Goal: Information Seeking & Learning: Learn about a topic

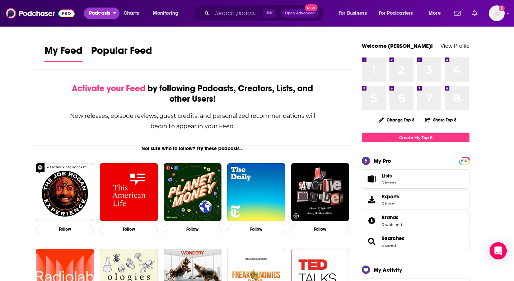
click at [103, 15] on span "Podcasts" at bounding box center [99, 13] width 21 height 10
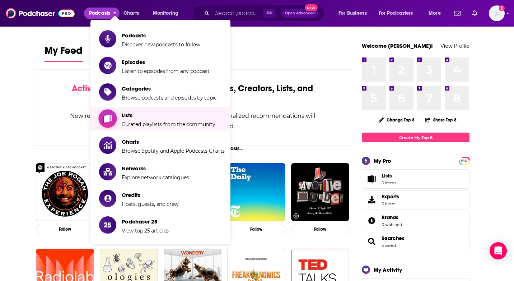
click at [169, 119] on span "Lists Curated playlists from the community" at bounding box center [168, 119] width 93 height 18
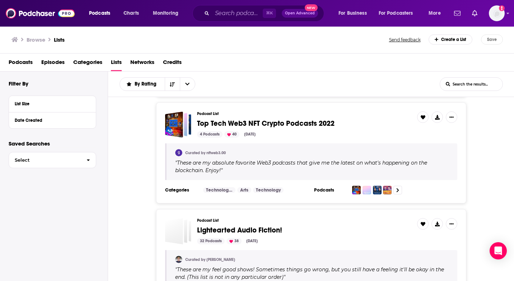
scroll to position [2195, 0]
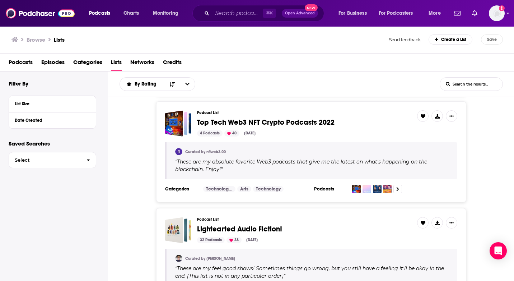
click at [90, 68] on span "Categories" at bounding box center [87, 63] width 29 height 15
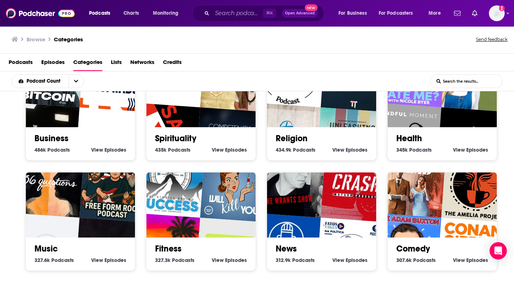
scroll to position [148, 0]
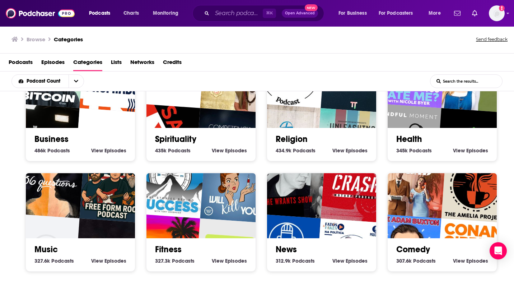
click at [105, 115] on img "Property Investment Podcast Network" at bounding box center [110, 143] width 70 height 70
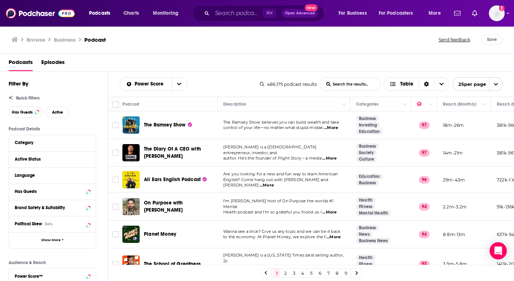
click at [61, 154] on div "Active Status" at bounding box center [52, 159] width 87 height 16
click at [32, 163] on button "Active Status" at bounding box center [46, 158] width 62 height 9
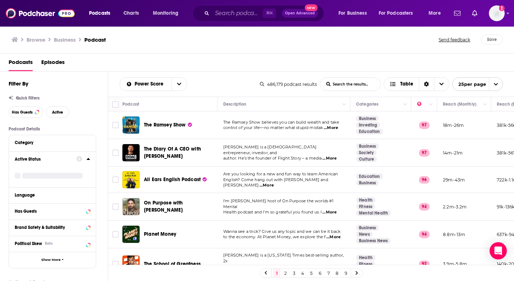
click at [89, 160] on icon at bounding box center [88, 159] width 3 height 2
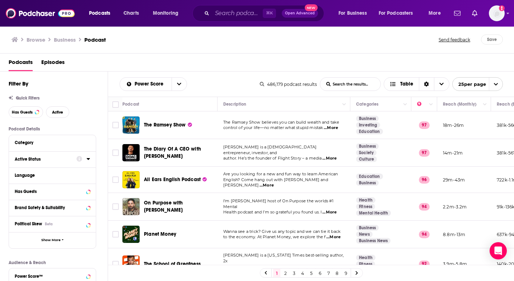
click at [89, 160] on icon at bounding box center [89, 159] width 4 height 6
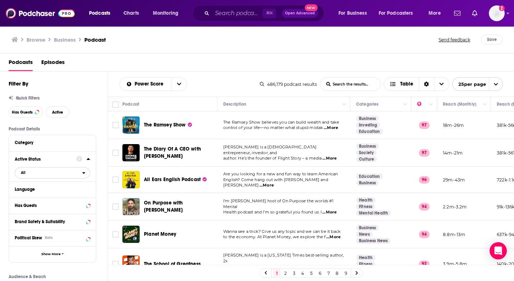
click at [60, 173] on span "All" at bounding box center [48, 172] width 67 height 9
click at [55, 194] on div "Active 63k" at bounding box center [55, 196] width 80 height 12
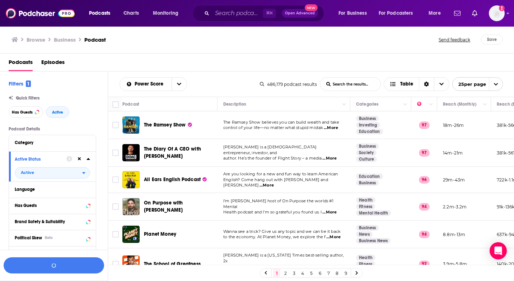
click at [89, 160] on icon at bounding box center [88, 159] width 3 height 2
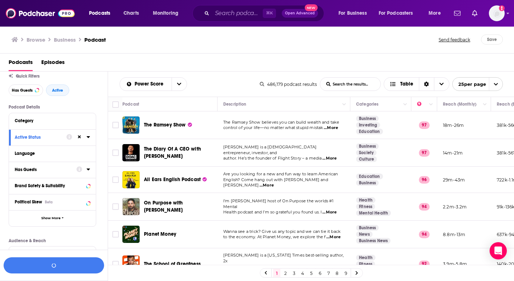
scroll to position [47, 0]
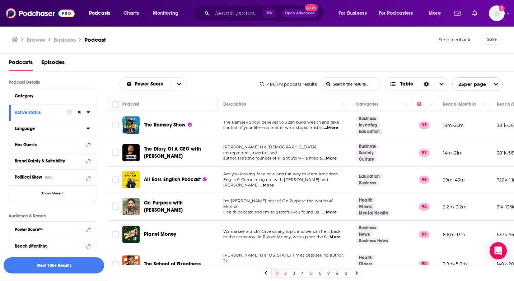
click at [52, 130] on div "Language" at bounding box center [48, 128] width 67 height 5
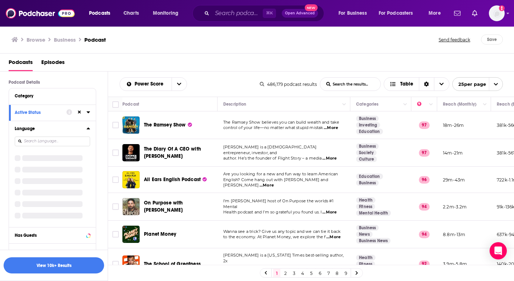
click at [56, 143] on input at bounding box center [52, 141] width 75 height 10
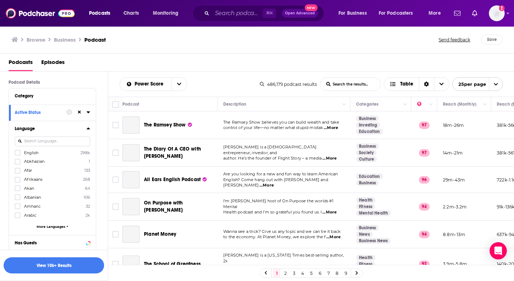
scroll to position [0, 0]
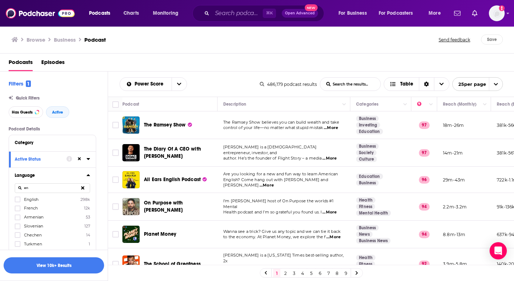
type input "en"
click at [42, 199] on label "English 298k" at bounding box center [52, 199] width 75 height 6
click at [18, 201] on input "multiSelectOption-en-0" at bounding box center [18, 201] width 0 height 0
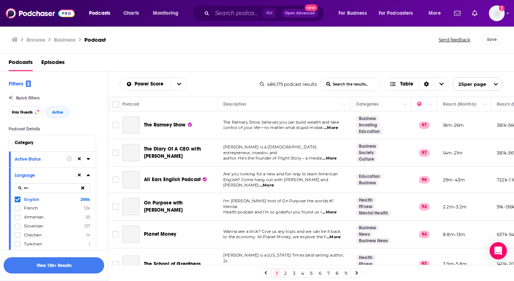
click at [38, 266] on button "View 10k+ Results" at bounding box center [54, 265] width 101 height 16
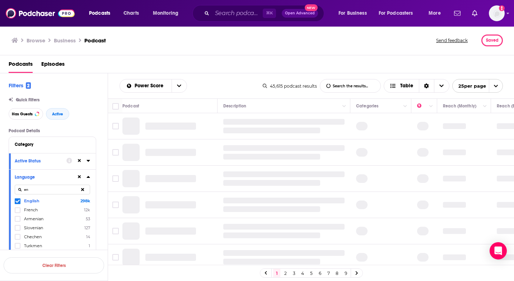
click at [87, 175] on icon at bounding box center [89, 177] width 4 height 6
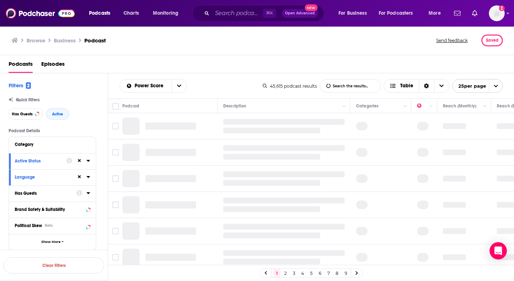
click at [88, 195] on icon at bounding box center [89, 193] width 4 height 6
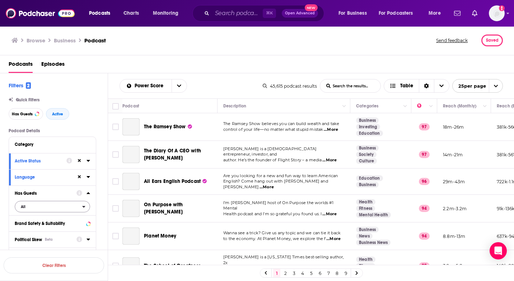
scroll to position [49, 0]
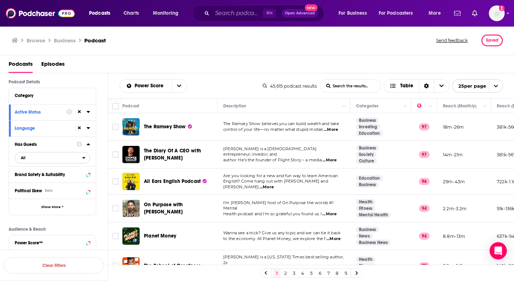
click at [27, 163] on button "All" at bounding box center [52, 157] width 75 height 11
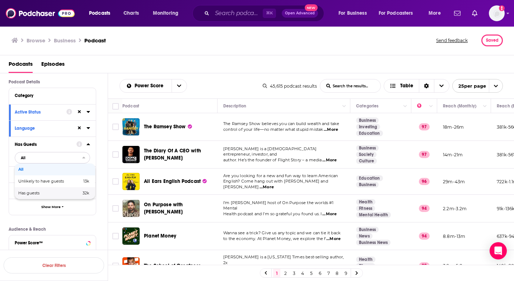
click at [26, 196] on div "Has guests 32k" at bounding box center [55, 193] width 80 height 12
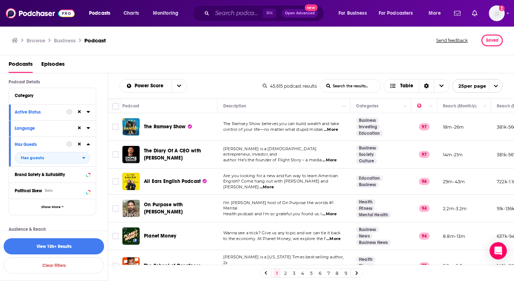
click at [88, 144] on icon at bounding box center [88, 144] width 3 height 2
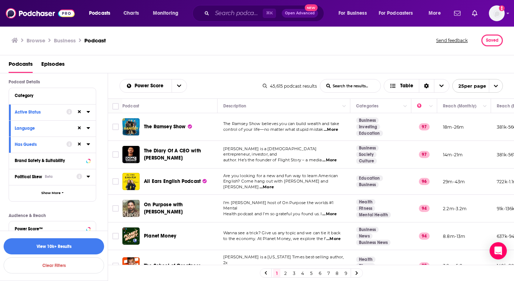
click at [88, 177] on icon at bounding box center [89, 176] width 4 height 6
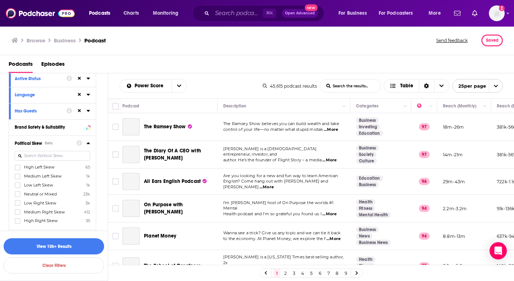
scroll to position [125, 0]
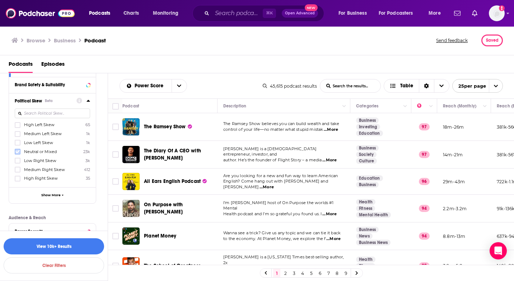
click at [17, 149] on icon at bounding box center [17, 151] width 4 height 4
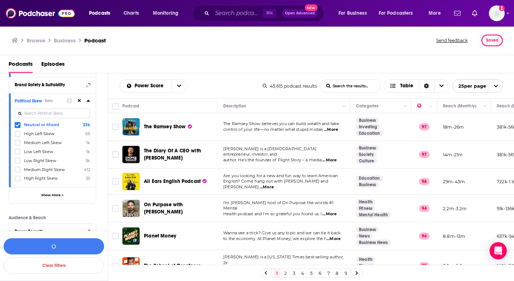
click at [88, 101] on icon at bounding box center [88, 101] width 3 height 2
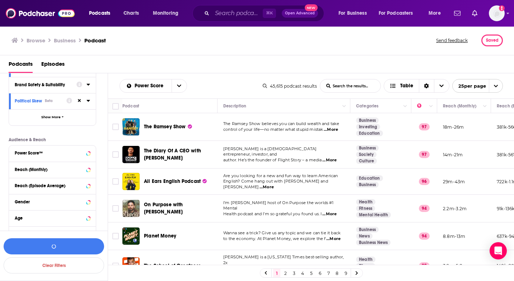
click at [89, 85] on icon at bounding box center [89, 85] width 4 height 6
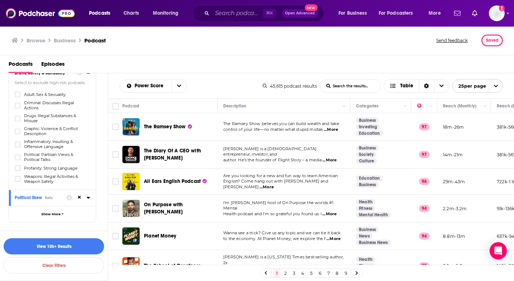
scroll to position [134, 0]
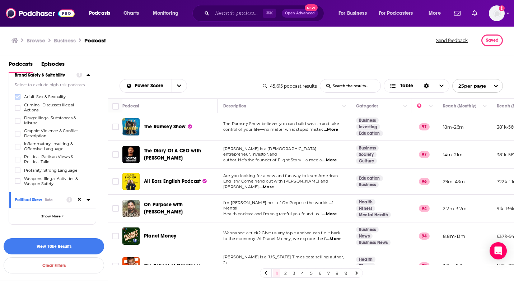
click at [17, 96] on icon at bounding box center [17, 96] width 4 height 4
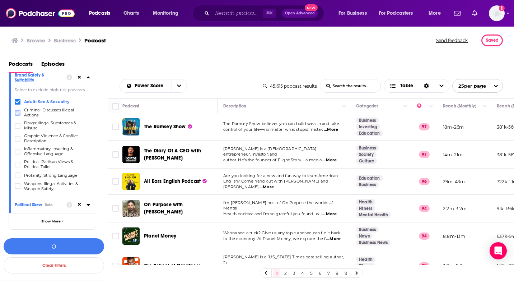
click at [18, 114] on icon at bounding box center [17, 113] width 4 height 4
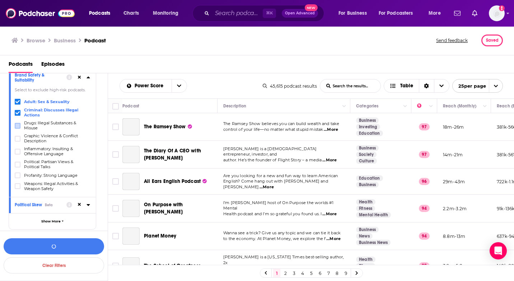
click at [18, 127] on label at bounding box center [18, 126] width 6 height 6
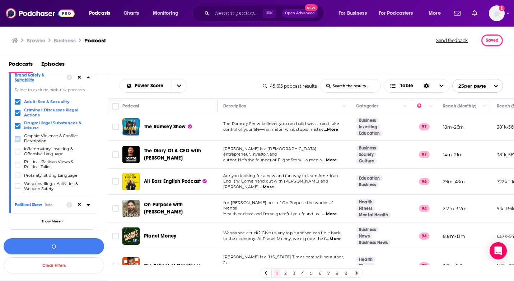
click at [18, 139] on icon at bounding box center [17, 138] width 4 height 4
click at [17, 163] on icon at bounding box center [17, 164] width 4 height 4
click at [18, 184] on icon at bounding box center [17, 186] width 4 height 4
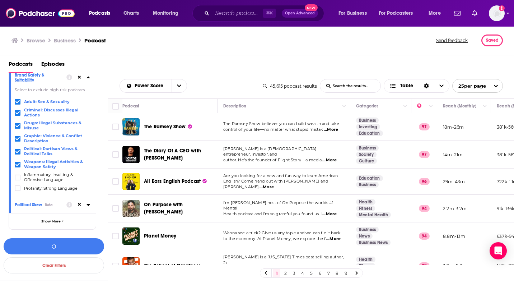
click at [89, 78] on icon at bounding box center [89, 77] width 4 height 6
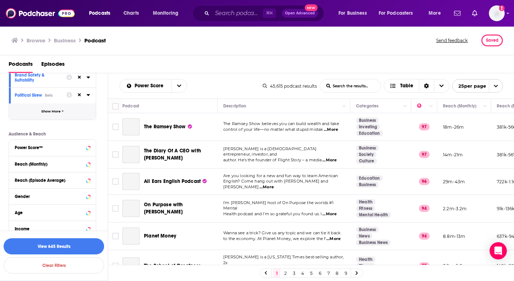
click at [52, 110] on button "Show More" at bounding box center [52, 111] width 87 height 16
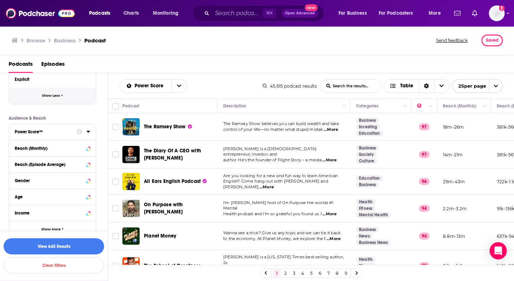
scroll to position [302, 0]
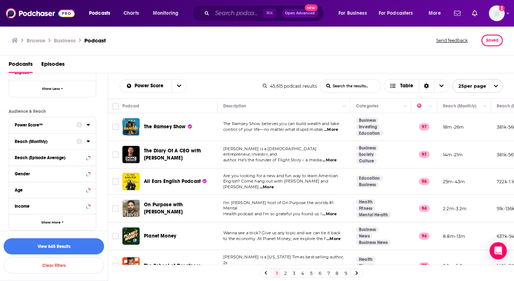
click at [87, 126] on icon at bounding box center [89, 125] width 4 height 6
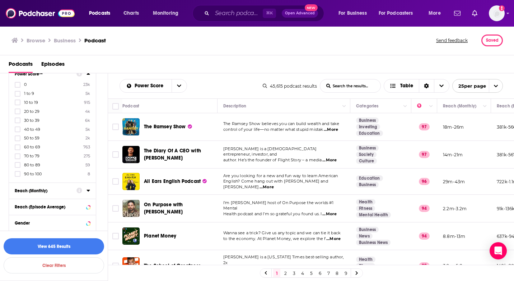
scroll to position [354, 0]
click at [17, 137] on icon at bounding box center [17, 138] width 4 height 4
click at [17, 146] on icon at bounding box center [17, 147] width 4 height 4
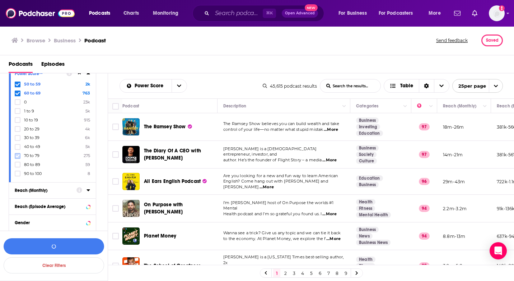
click at [17, 157] on label at bounding box center [18, 156] width 6 height 6
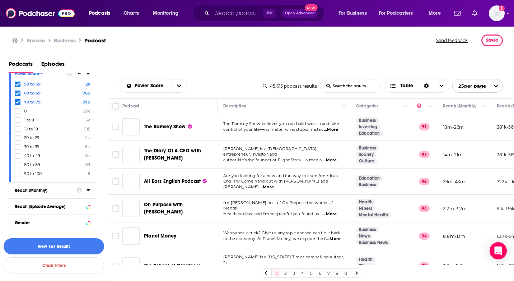
click at [16, 167] on div "50 to 59 2k 60 to 69 763 70 to 79 275 0 23k 1 to 9 5k 10 to 19 915 20 to 29 4k …" at bounding box center [52, 128] width 75 height 95
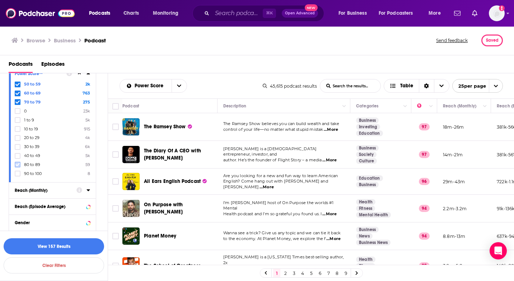
click at [16, 164] on icon at bounding box center [17, 164] width 4 height 4
click at [16, 173] on icon at bounding box center [17, 173] width 4 height 4
click at [88, 74] on icon at bounding box center [88, 73] width 3 height 2
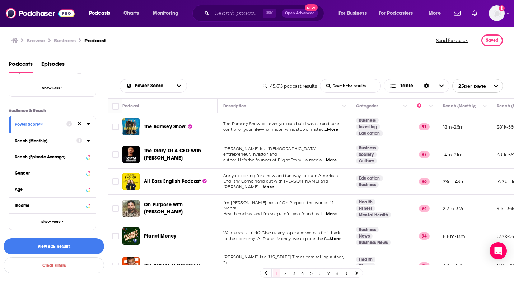
scroll to position [305, 0]
click at [87, 140] on icon at bounding box center [88, 141] width 3 height 2
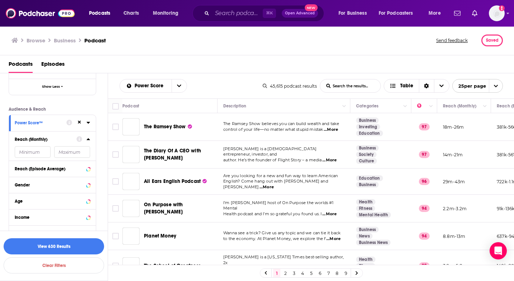
scroll to position [318, 0]
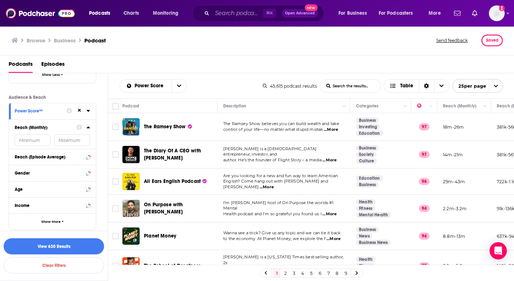
click at [28, 136] on input "number" at bounding box center [33, 139] width 36 height 11
type input "2000"
click at [87, 127] on icon at bounding box center [89, 127] width 4 height 6
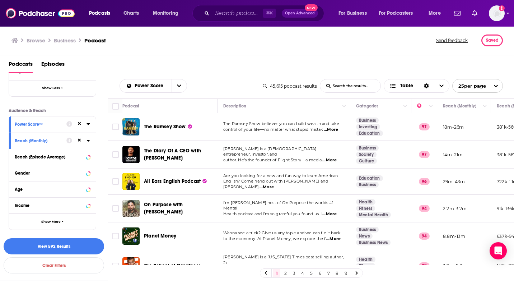
scroll to position [305, 0]
click at [27, 245] on button "View 591 Results" at bounding box center [54, 246] width 101 height 16
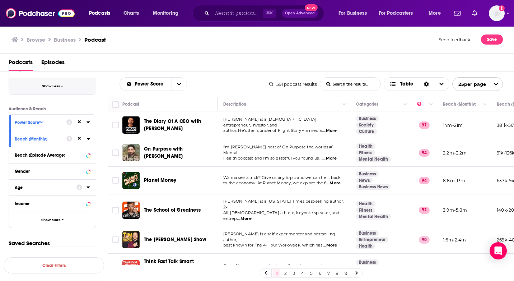
click at [53, 83] on button "Show Less" at bounding box center [52, 86] width 87 height 16
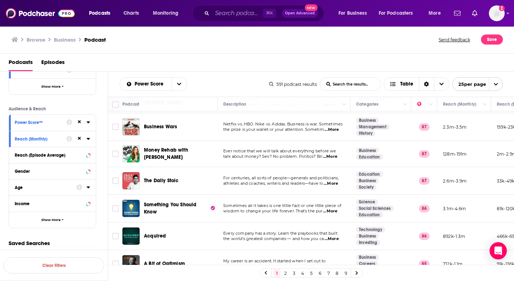
scroll to position [260, 0]
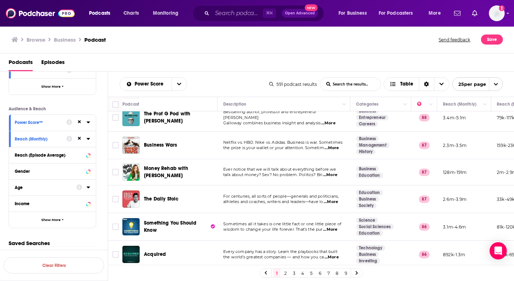
click at [332, 145] on span "...More" at bounding box center [332, 148] width 14 height 6
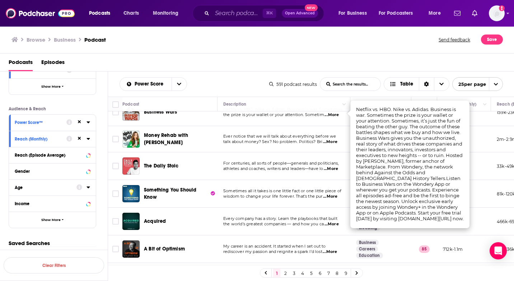
scroll to position [294, 0]
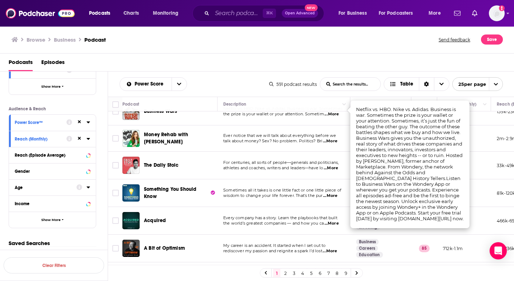
click at [247, 145] on td "Ever notice that we will talk about everything before we talk about money? Sex?…" at bounding box center [284, 138] width 133 height 26
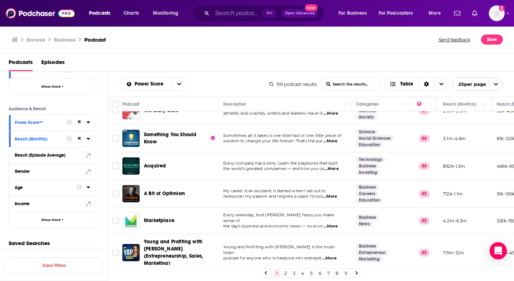
scroll to position [352, 0]
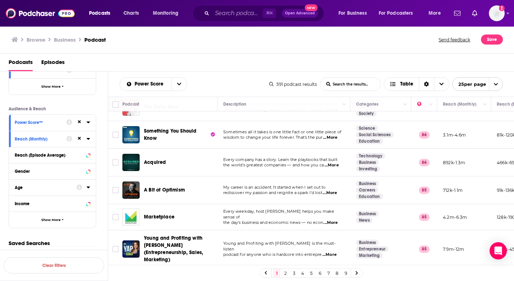
click at [329, 135] on span "...More" at bounding box center [330, 138] width 14 height 6
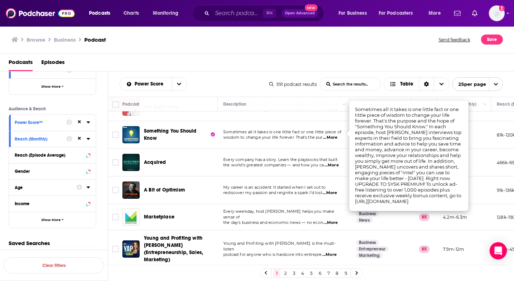
click at [332, 162] on span "...More" at bounding box center [332, 165] width 14 height 6
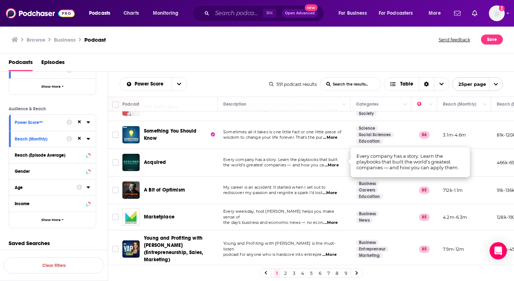
click at [332, 162] on span "...More" at bounding box center [332, 165] width 14 height 6
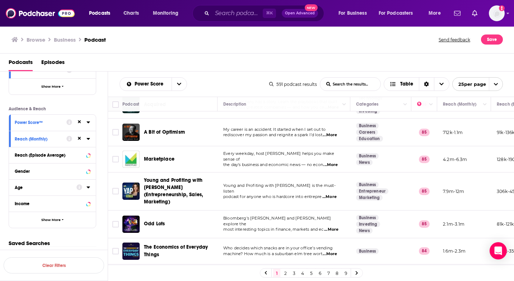
scroll to position [411, 0]
click at [335, 131] on span "...More" at bounding box center [330, 134] width 14 height 6
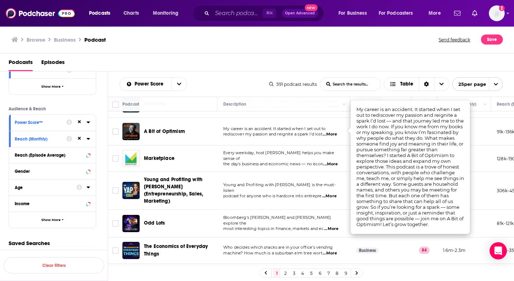
click at [335, 131] on span "...More" at bounding box center [330, 134] width 14 height 6
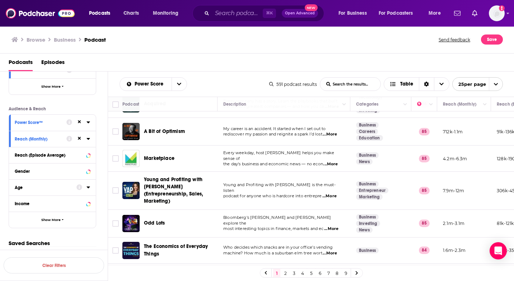
click at [335, 131] on span "...More" at bounding box center [330, 134] width 14 height 6
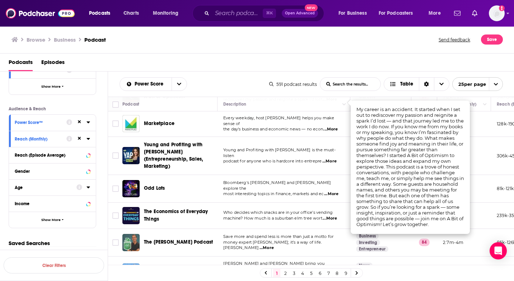
scroll to position [456, 0]
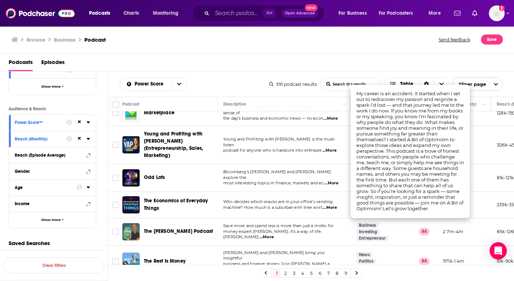
click at [332, 148] on span "...More" at bounding box center [329, 151] width 14 height 6
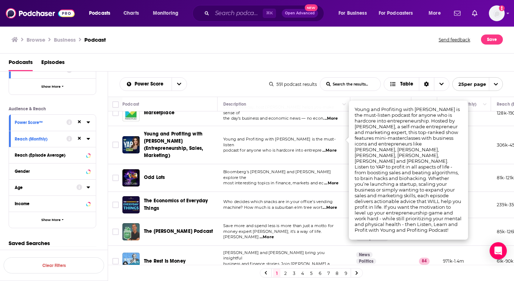
click at [334, 127] on td "Young and Profiting with [PERSON_NAME] is the must-listen podcast for anyone wh…" at bounding box center [284, 145] width 133 height 38
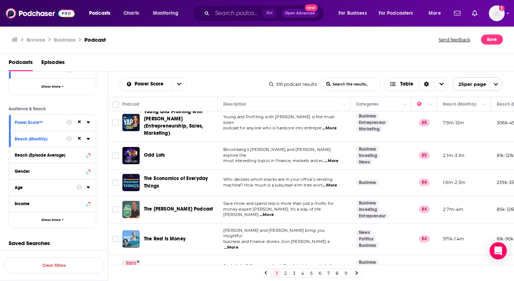
scroll to position [481, 0]
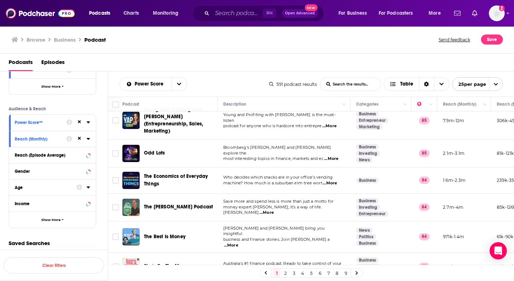
click at [336, 156] on span "...More" at bounding box center [331, 159] width 14 height 6
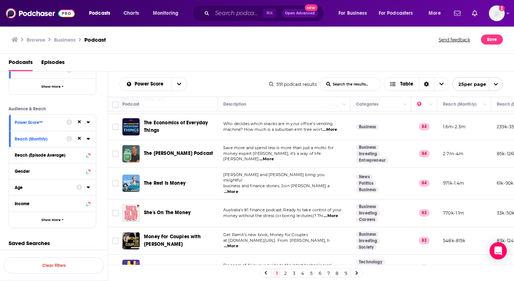
scroll to position [521, 0]
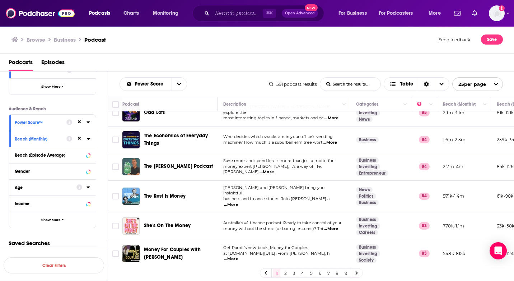
click at [332, 140] on span "...More" at bounding box center [330, 143] width 14 height 6
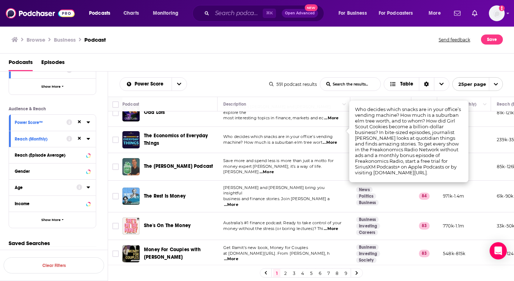
click at [332, 140] on span "...More" at bounding box center [330, 143] width 14 height 6
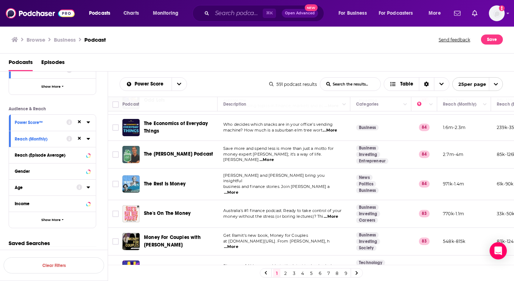
scroll to position [535, 0]
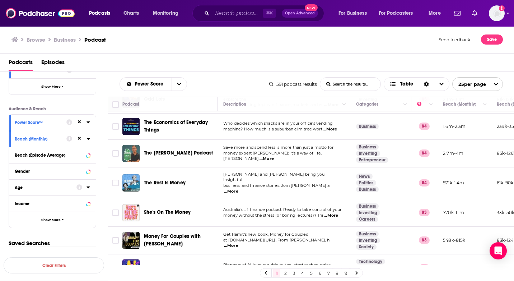
click at [274, 156] on span "...More" at bounding box center [267, 159] width 14 height 6
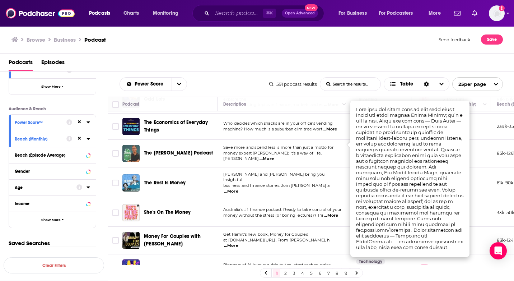
click at [283, 150] on p "money expert [PERSON_NAME]; it’s a way of life. [PERSON_NAME] ...More" at bounding box center [283, 155] width 121 height 11
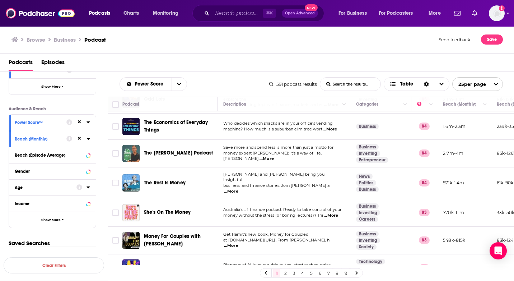
click at [333, 268] on span "...More" at bounding box center [331, 271] width 14 height 6
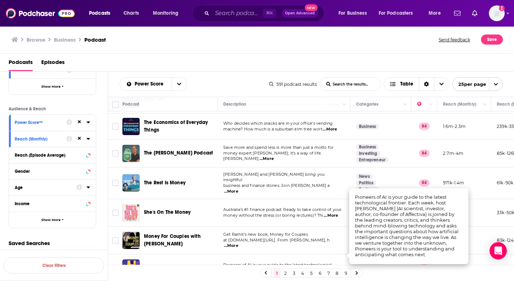
click at [333, 268] on span "...More" at bounding box center [331, 271] width 14 height 6
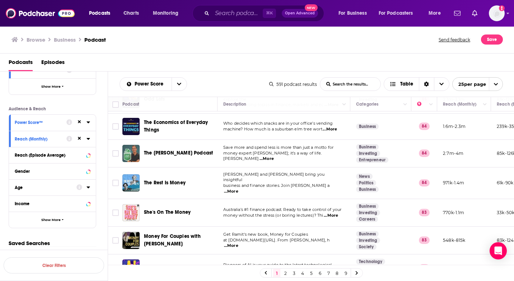
click at [285, 273] on link "2" at bounding box center [285, 273] width 7 height 9
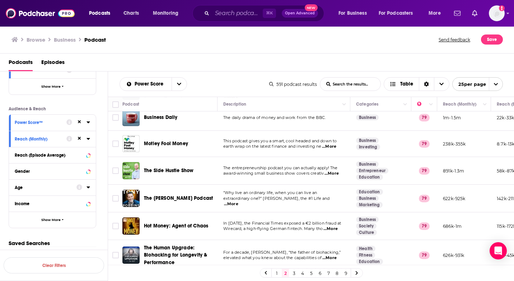
scroll to position [323, 0]
